Goal: Task Accomplishment & Management: Use online tool/utility

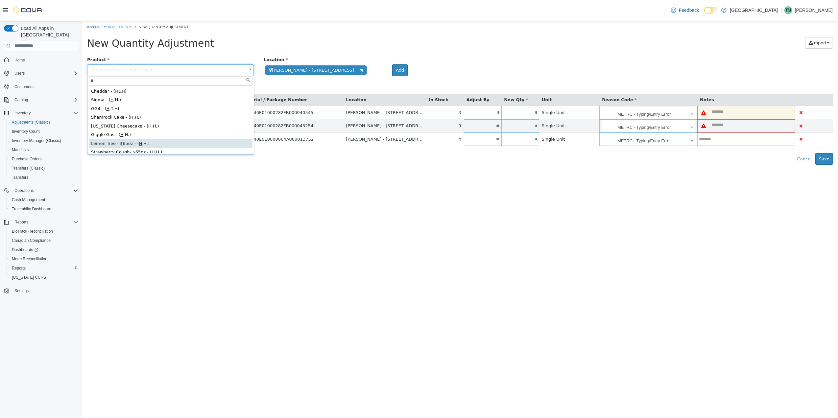
click at [23, 266] on span "Reports" at bounding box center [19, 268] width 14 height 5
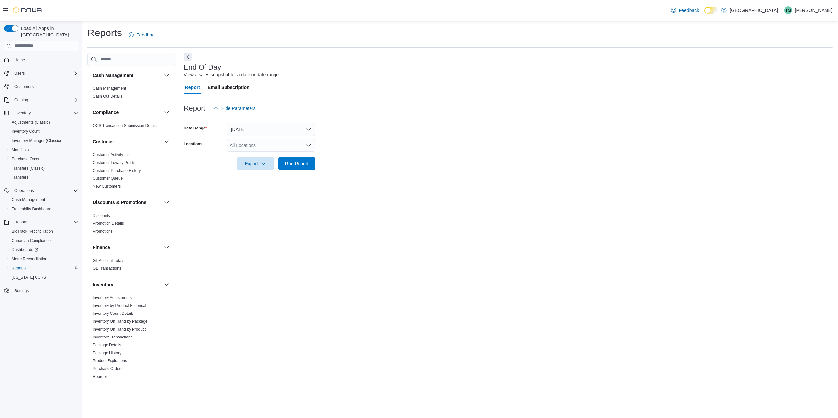
click at [260, 147] on div "All Locations" at bounding box center [271, 145] width 88 height 13
click at [257, 193] on span "[PERSON_NAME] - [STREET_ADDRESS]" at bounding box center [284, 194] width 87 height 7
click at [276, 224] on div "End Of Day View a sales snapshot for a date or date range. Report Email Subscri…" at bounding box center [508, 216] width 649 height 327
click at [299, 166] on span "Run Report" at bounding box center [297, 163] width 24 height 7
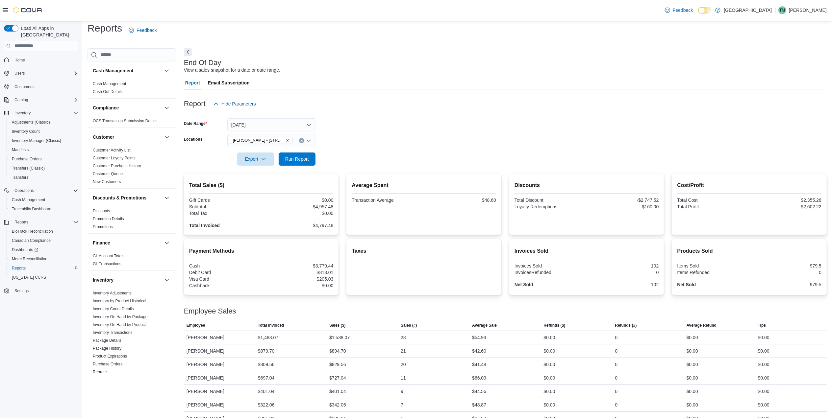
scroll to position [18, 0]
